Goal: Task Accomplishment & Management: Manage account settings

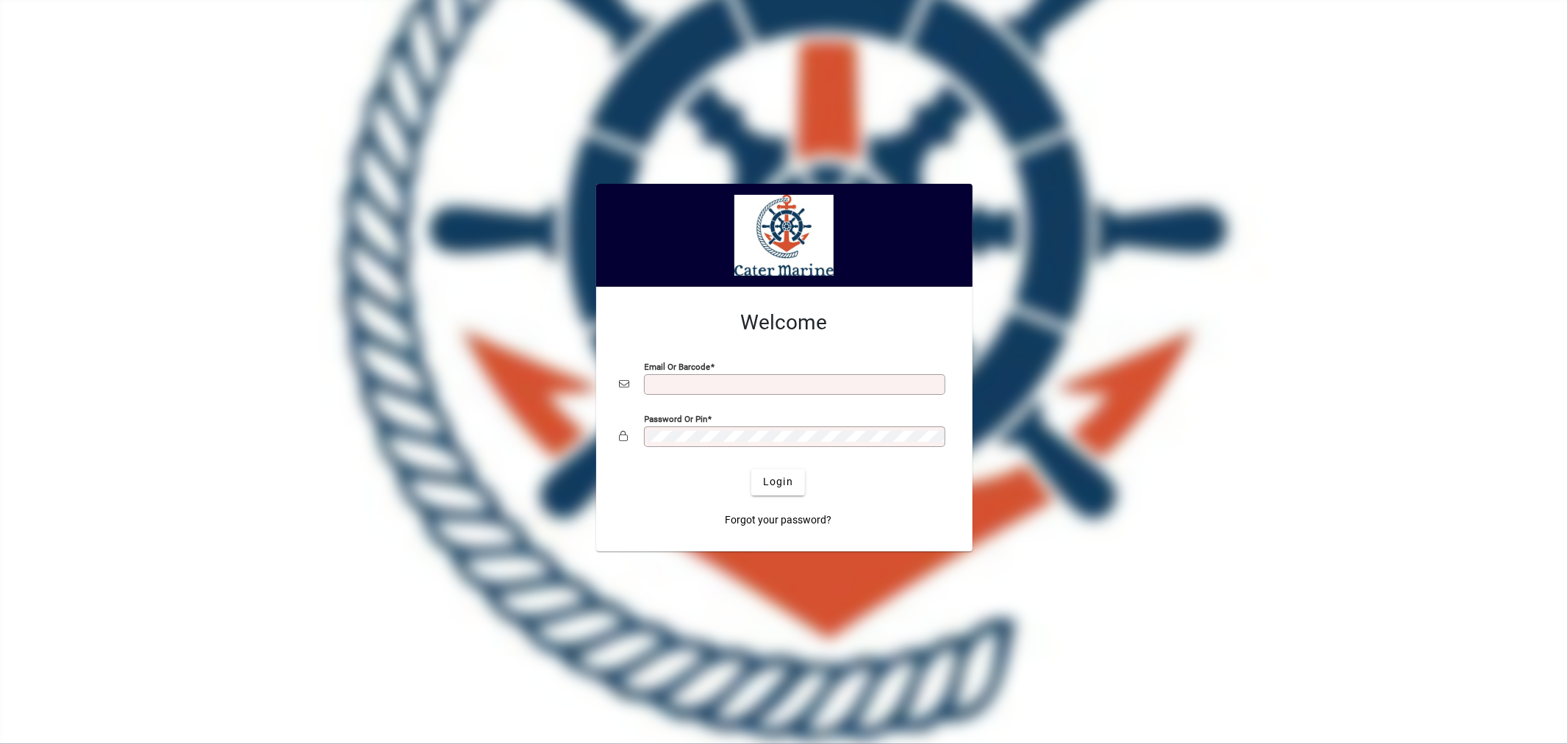
click at [675, 385] on input "Email or Barcode" at bounding box center [796, 384] width 297 height 12
type input "**********"
click at [751, 469] on button "Login" at bounding box center [778, 482] width 54 height 26
